Goal: Find specific page/section: Find specific page/section

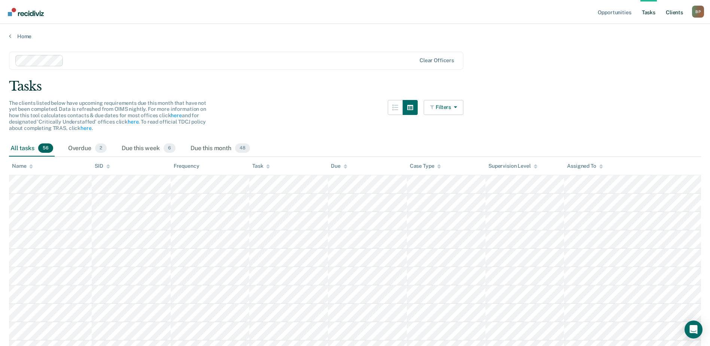
click at [676, 14] on link "Client s" at bounding box center [675, 12] width 20 height 24
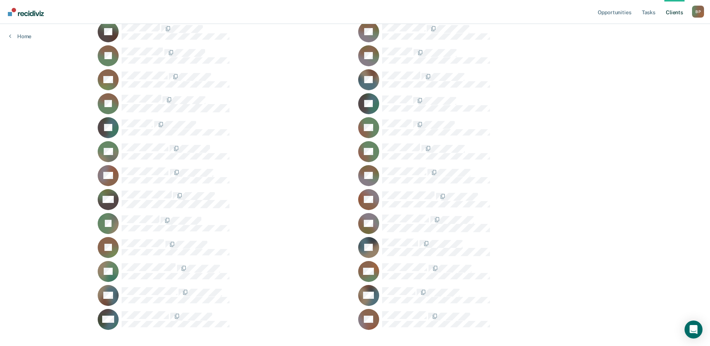
scroll to position [560, 0]
